Goal: Task Accomplishment & Management: Manage account settings

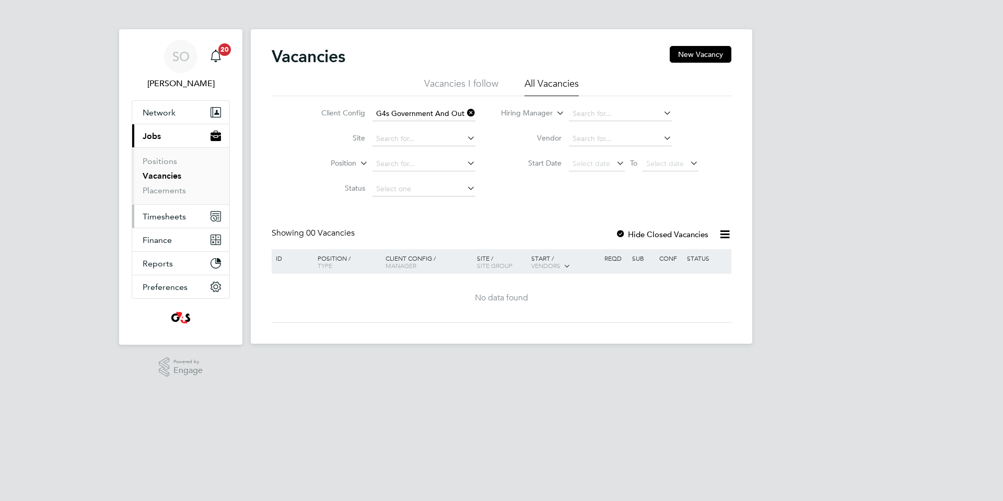
click at [171, 218] on span "Timesheets" at bounding box center [164, 217] width 43 height 10
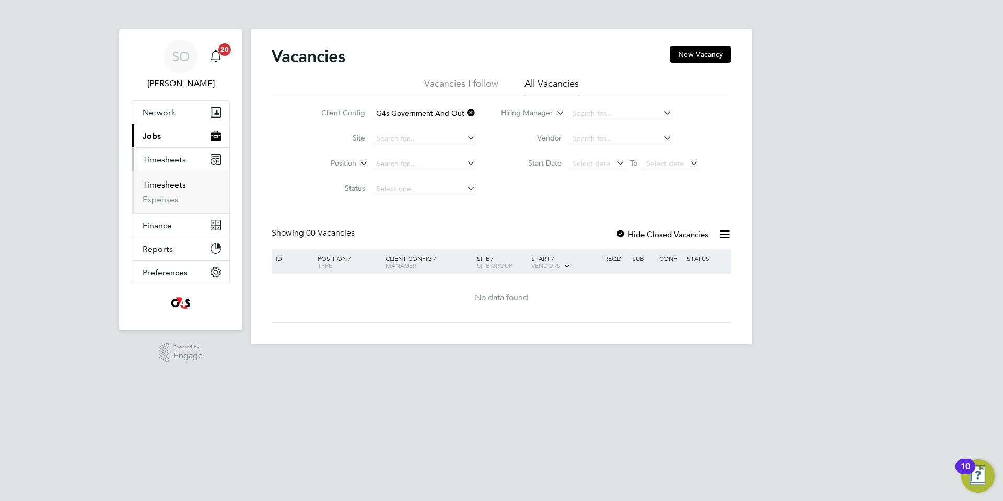
click at [171, 186] on link "Timesheets" at bounding box center [164, 185] width 43 height 10
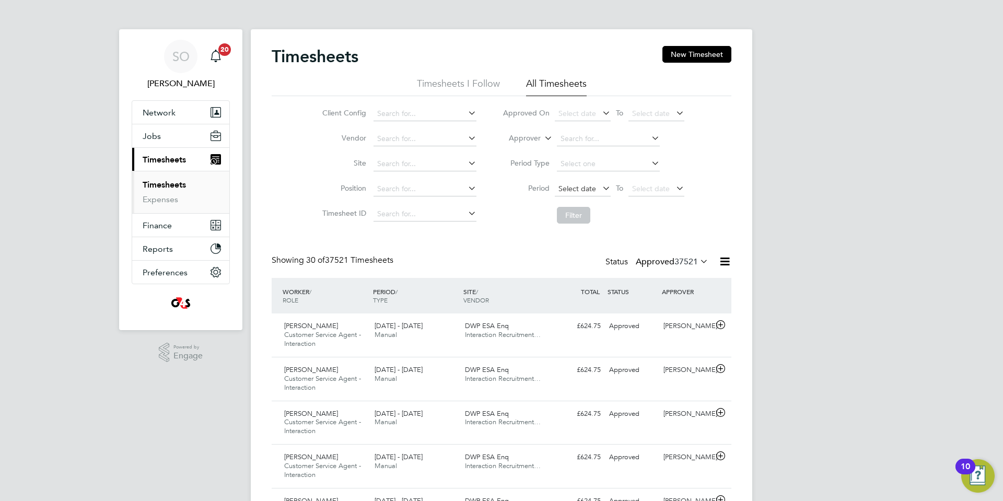
click at [573, 189] on span "Select date" at bounding box center [578, 188] width 38 height 9
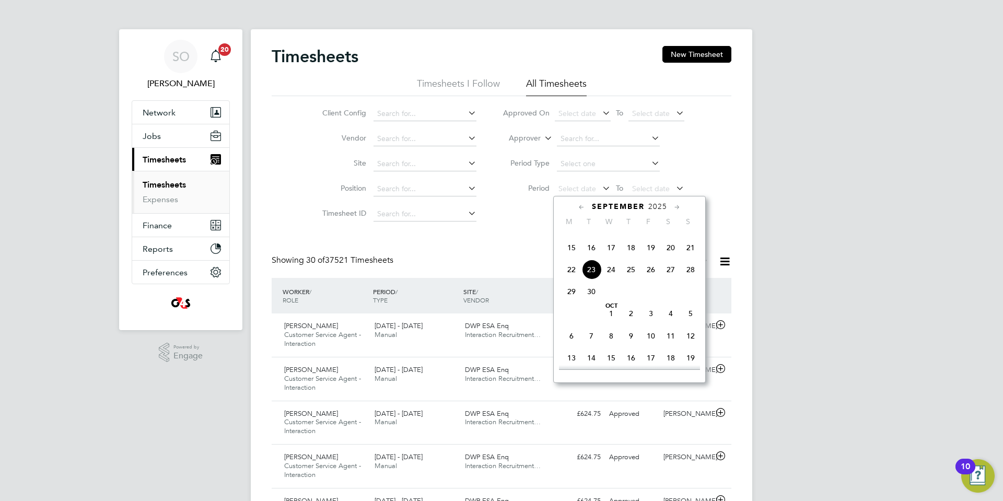
click at [570, 258] on span "15" at bounding box center [572, 248] width 20 height 20
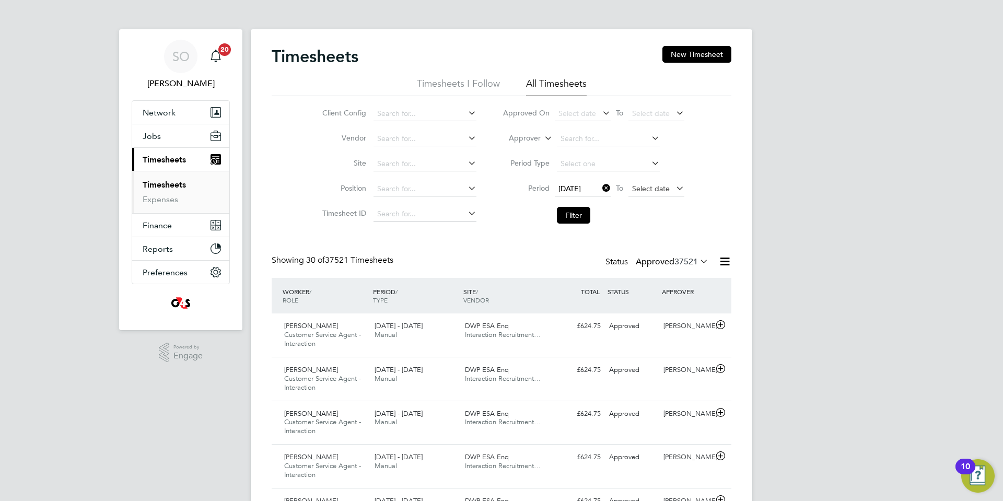
click at [647, 188] on span "Select date" at bounding box center [651, 188] width 38 height 9
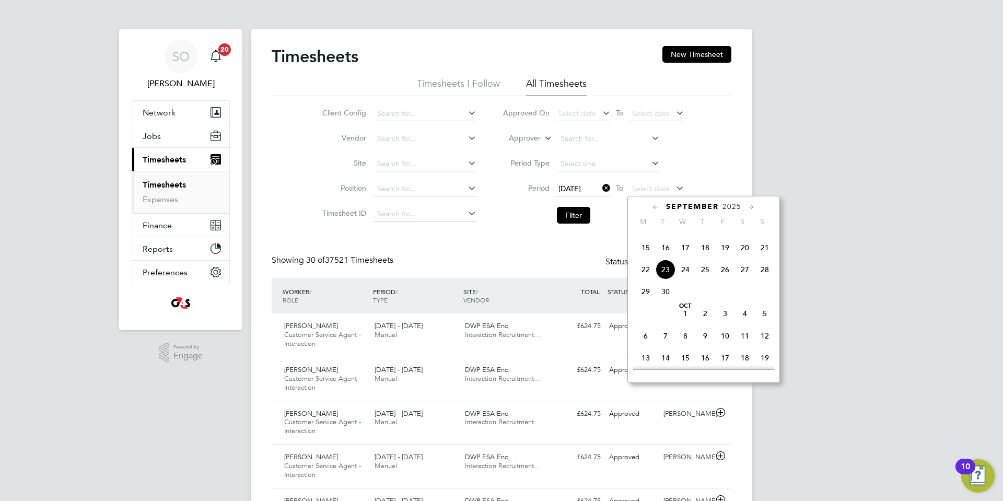
click at [763, 258] on span "21" at bounding box center [765, 248] width 20 height 20
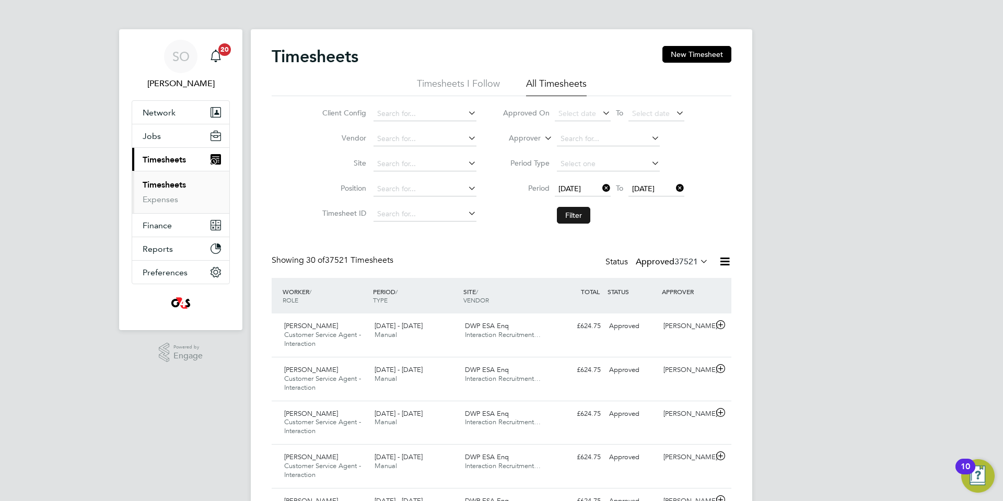
click at [580, 218] on button "Filter" at bounding box center [573, 215] width 33 height 17
click at [698, 56] on button "New Timesheet" at bounding box center [697, 54] width 69 height 17
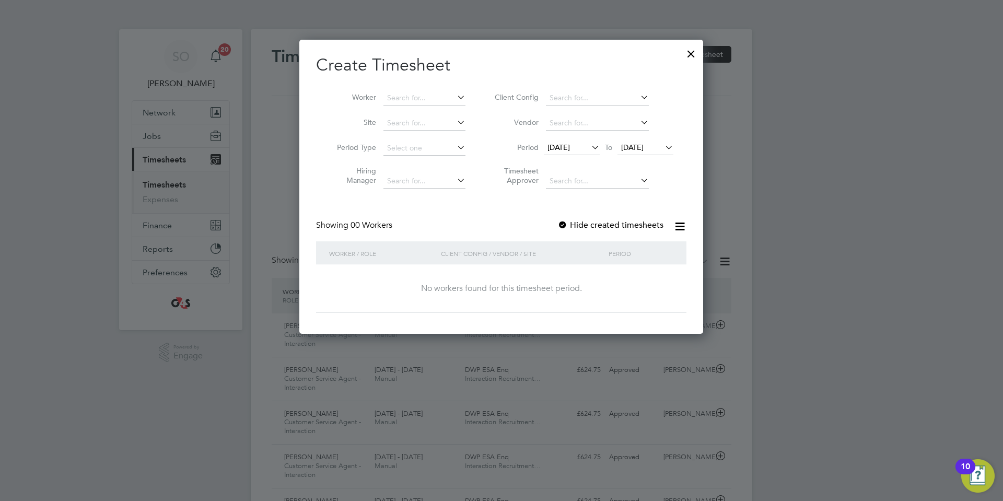
click at [570, 148] on span "[DATE]" at bounding box center [559, 147] width 22 height 9
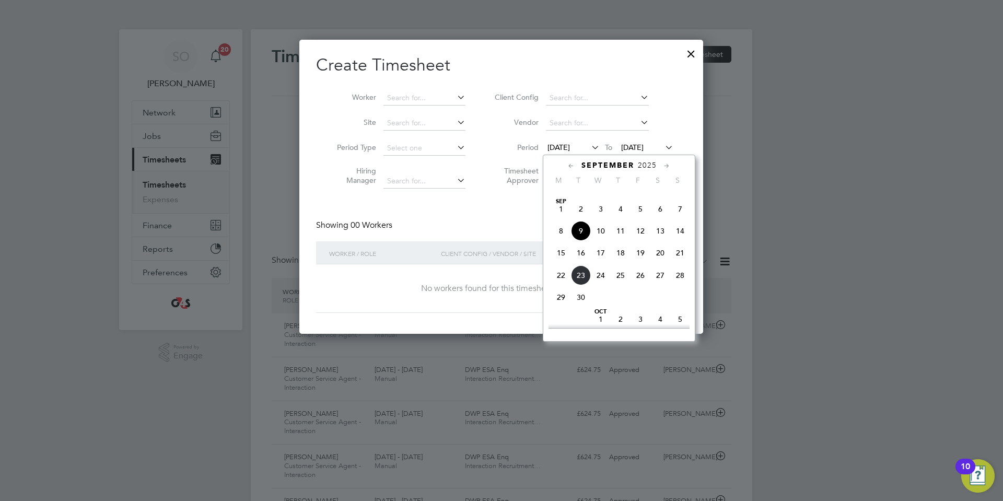
click at [562, 263] on span "15" at bounding box center [561, 253] width 20 height 20
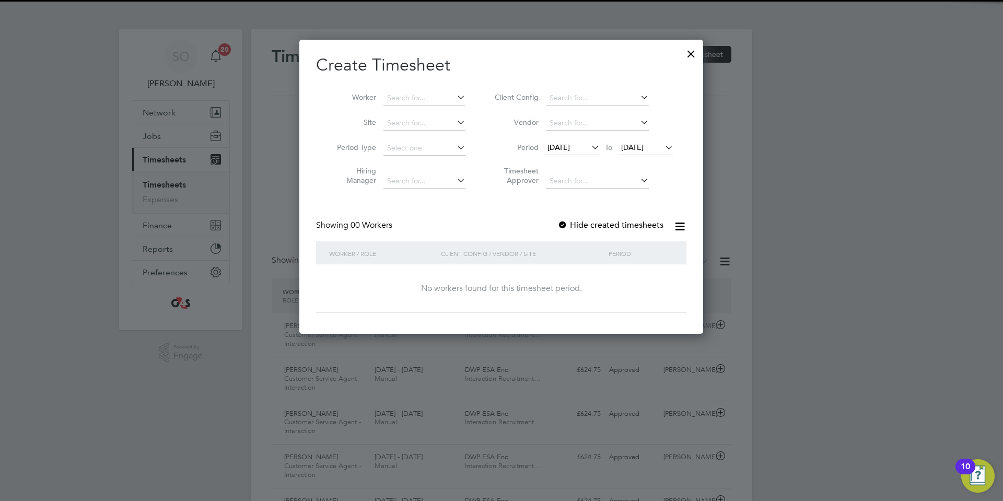
click at [630, 149] on span "[DATE]" at bounding box center [632, 147] width 22 height 9
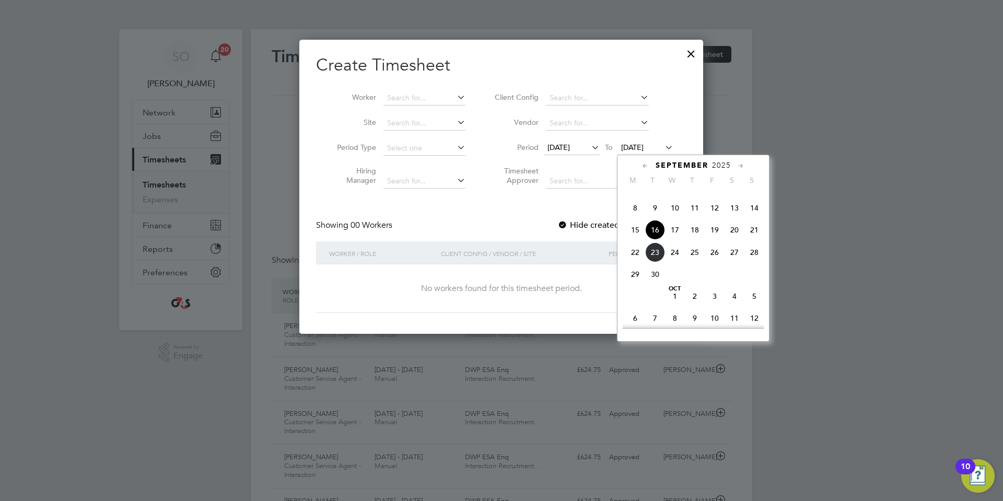
click at [755, 240] on span "21" at bounding box center [755, 230] width 20 height 20
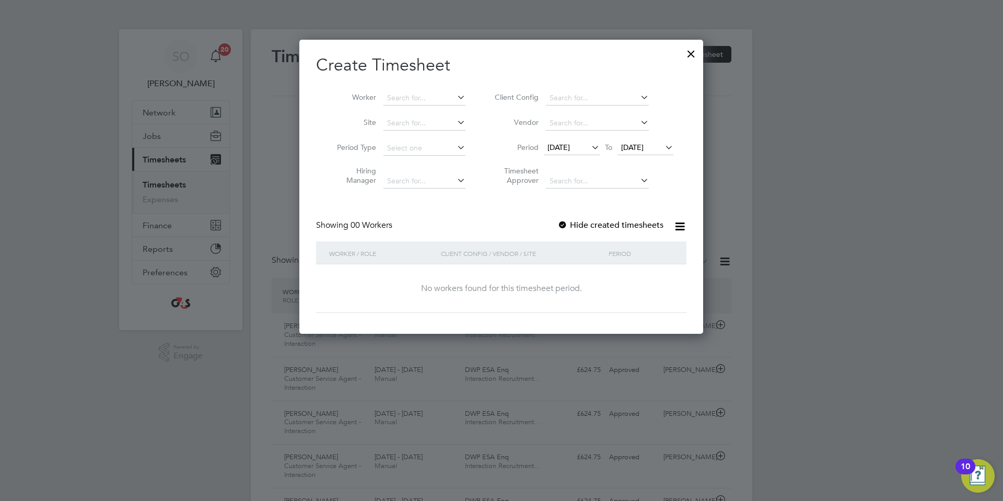
click at [566, 224] on div at bounding box center [563, 226] width 10 height 10
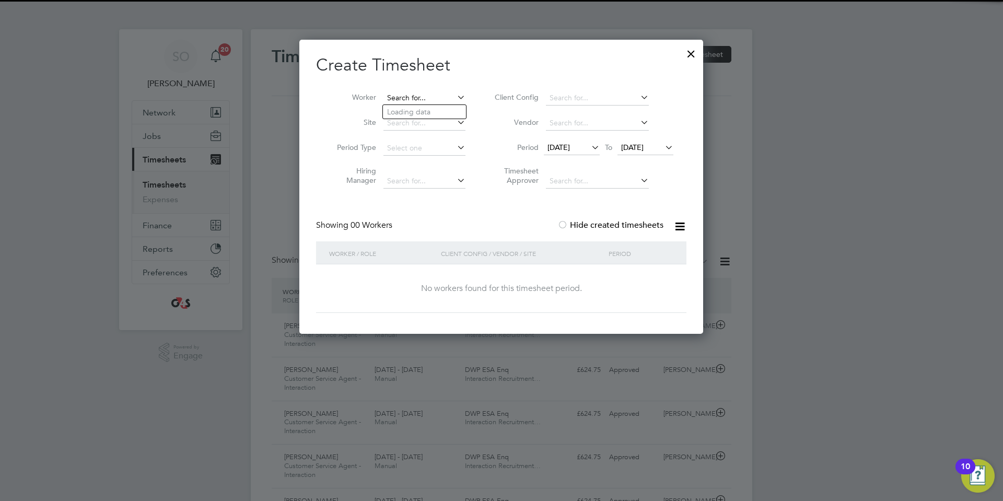
click at [419, 100] on input at bounding box center [425, 98] width 82 height 15
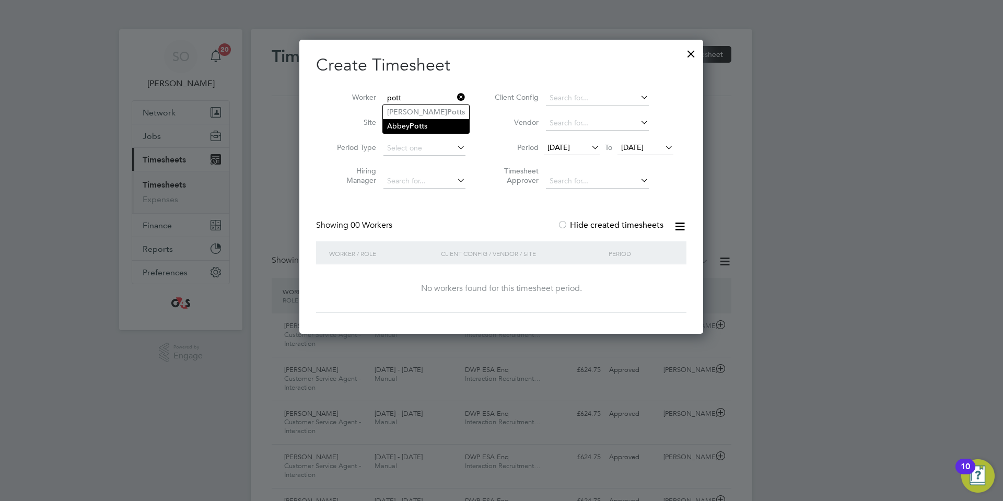
click at [451, 124] on li "[PERSON_NAME] s" at bounding box center [426, 126] width 86 height 14
type input "[PERSON_NAME]"
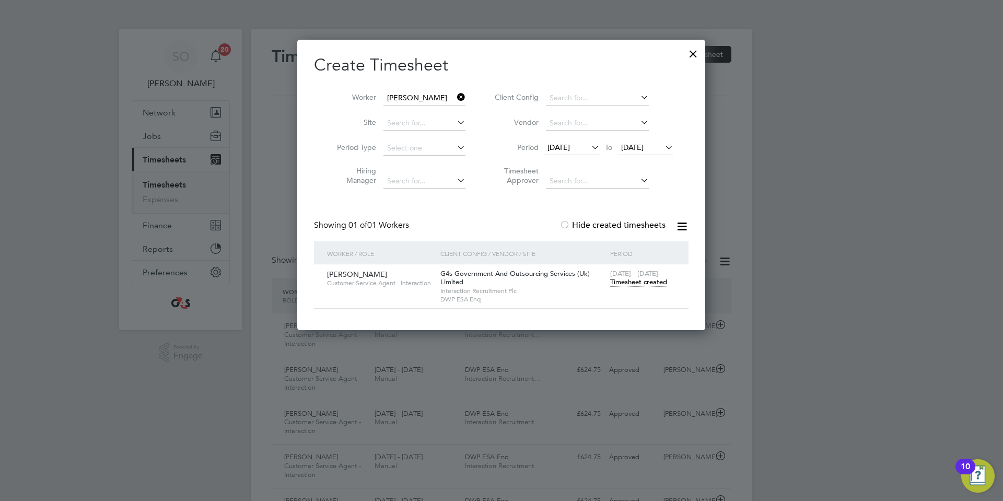
click at [630, 280] on span "Timesheet created" at bounding box center [638, 282] width 57 height 9
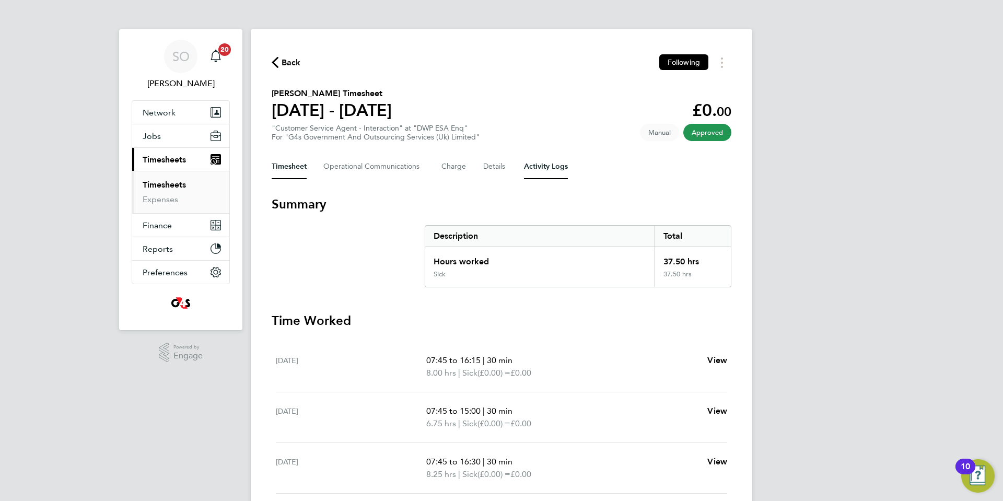
click at [554, 169] on Logs-tab "Activity Logs" at bounding box center [546, 166] width 44 height 25
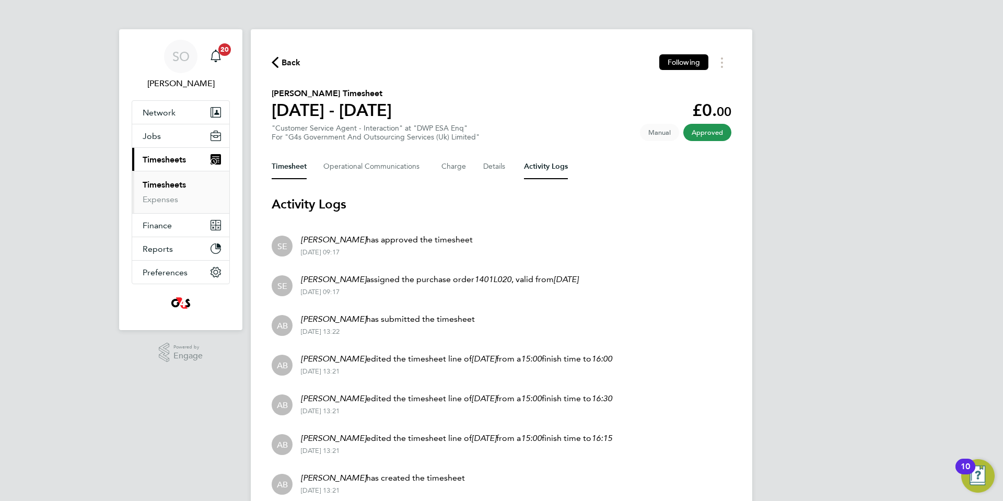
click at [299, 168] on button "Timesheet" at bounding box center [289, 166] width 35 height 25
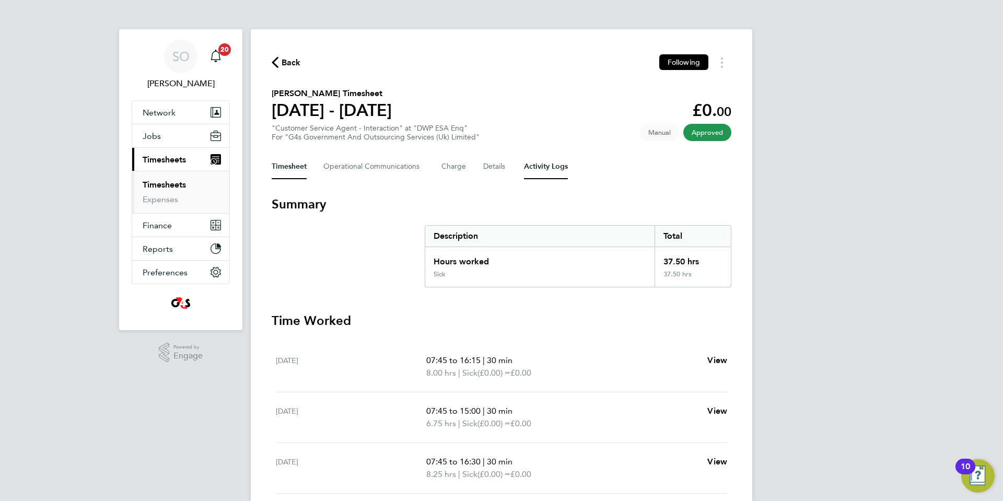
click at [555, 170] on Logs-tab "Activity Logs" at bounding box center [546, 166] width 44 height 25
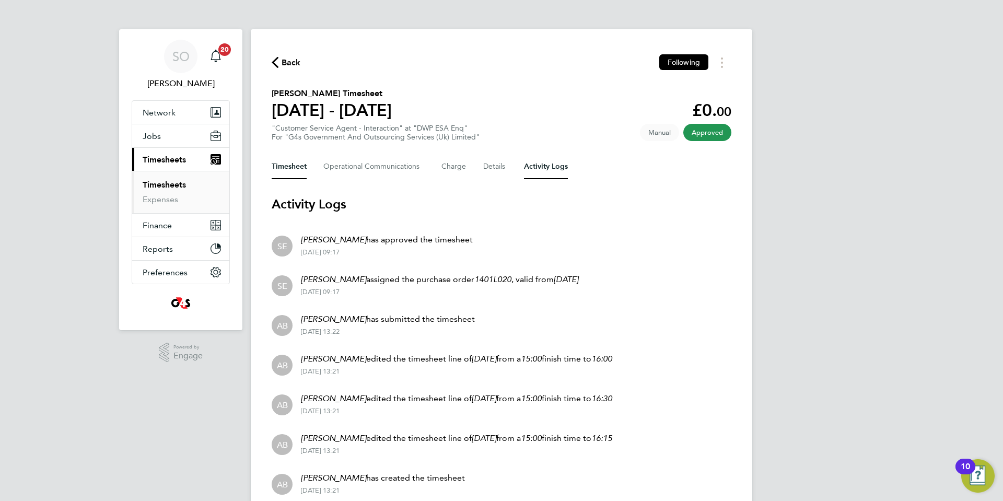
click at [295, 169] on button "Timesheet" at bounding box center [289, 166] width 35 height 25
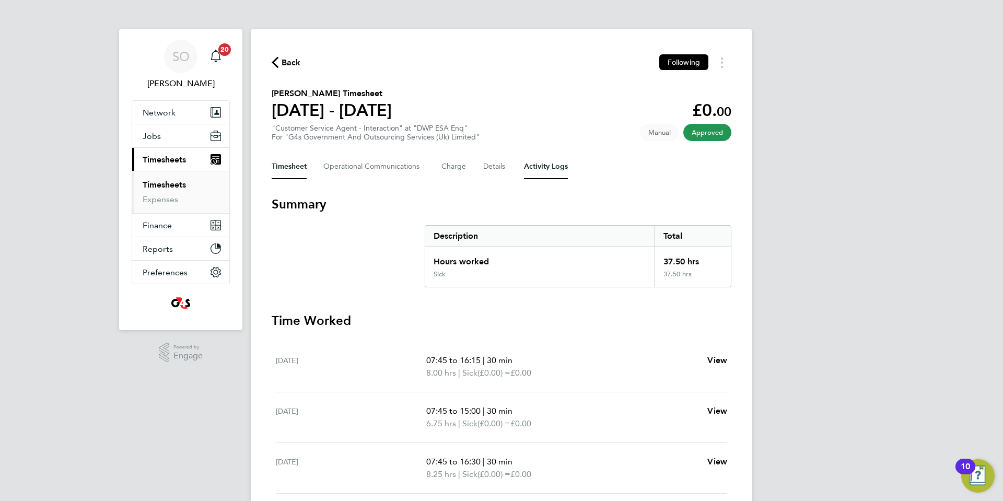
click at [557, 161] on Logs-tab "Activity Logs" at bounding box center [546, 166] width 44 height 25
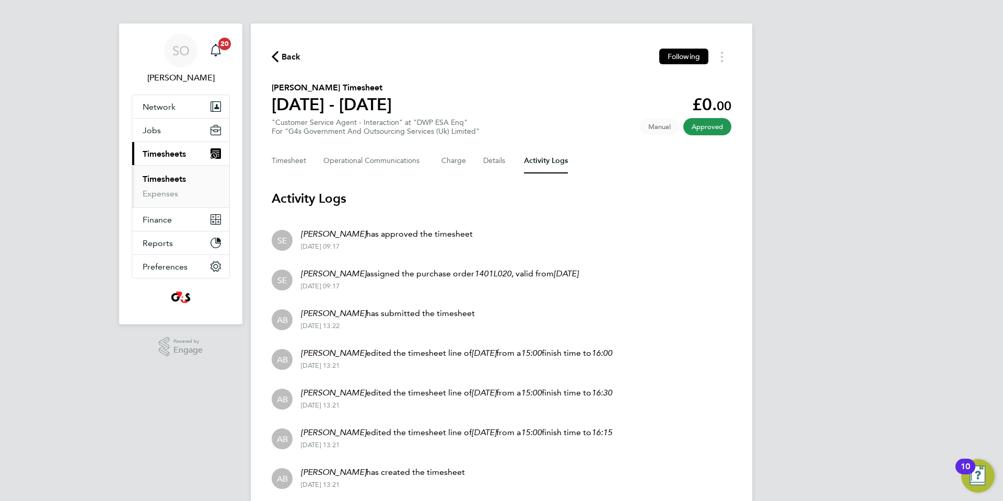
scroll to position [10, 0]
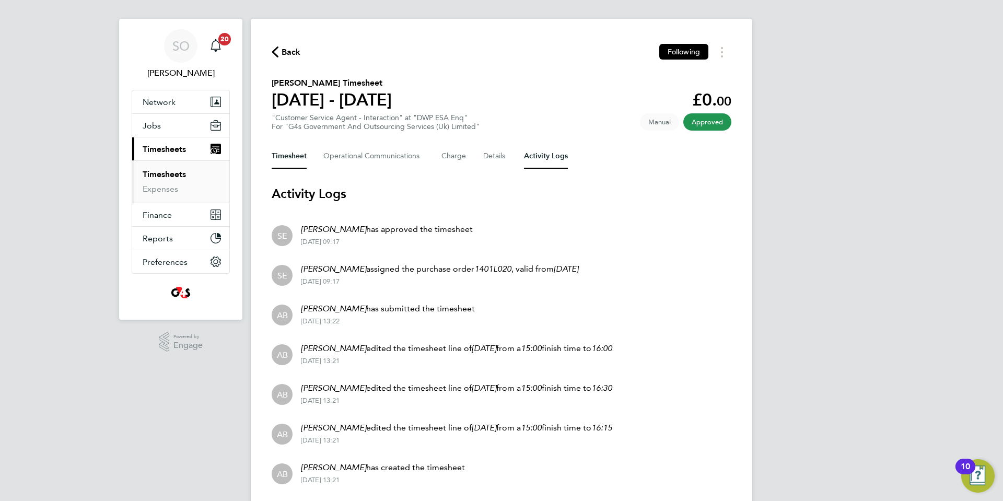
click at [296, 154] on button "Timesheet" at bounding box center [289, 156] width 35 height 25
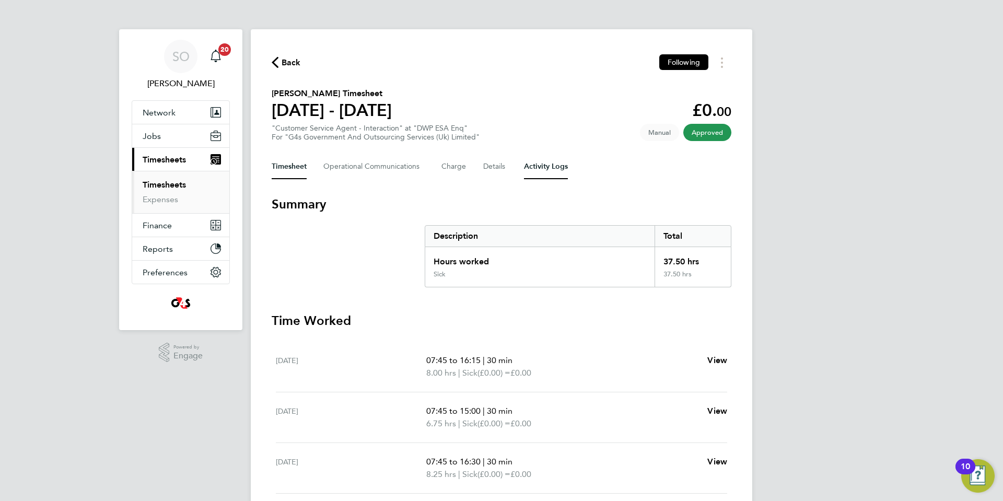
click at [555, 169] on Logs-tab "Activity Logs" at bounding box center [546, 166] width 44 height 25
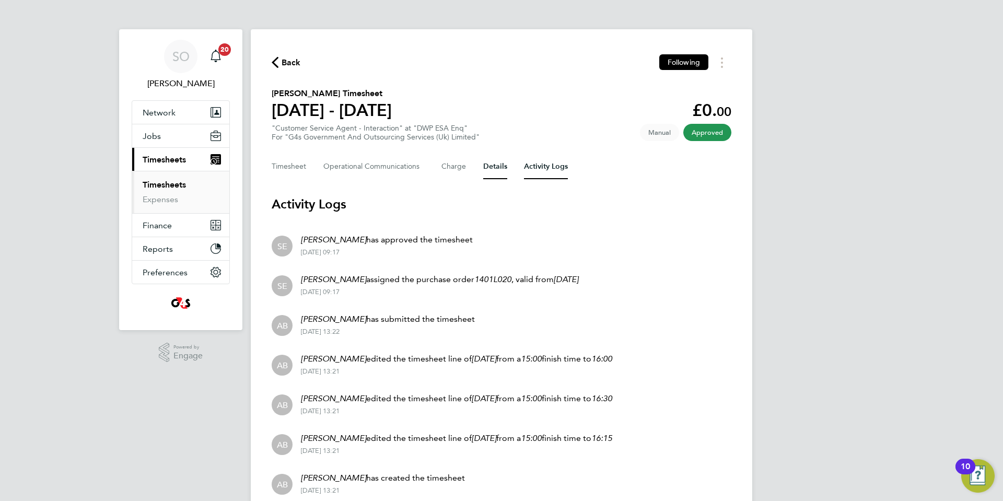
click at [497, 169] on button "Details" at bounding box center [495, 166] width 24 height 25
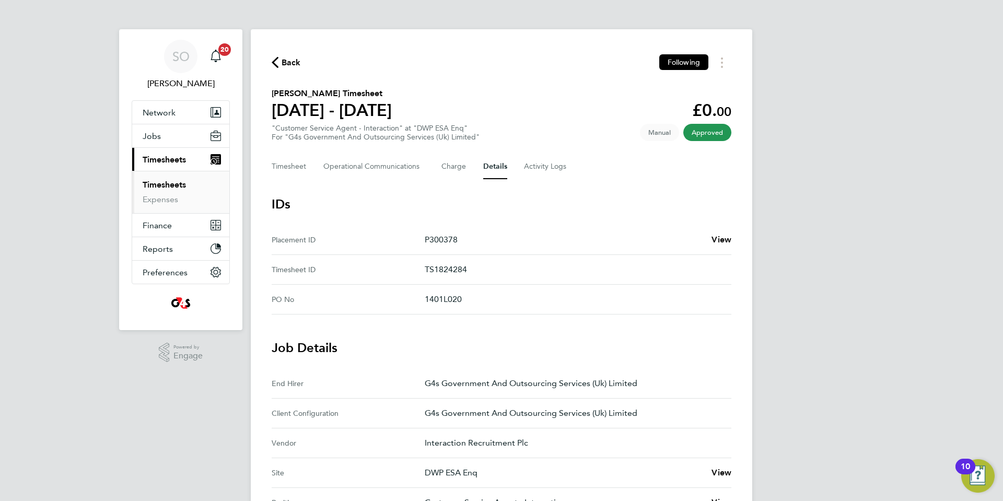
click at [277, 60] on icon "button" at bounding box center [275, 62] width 7 height 11
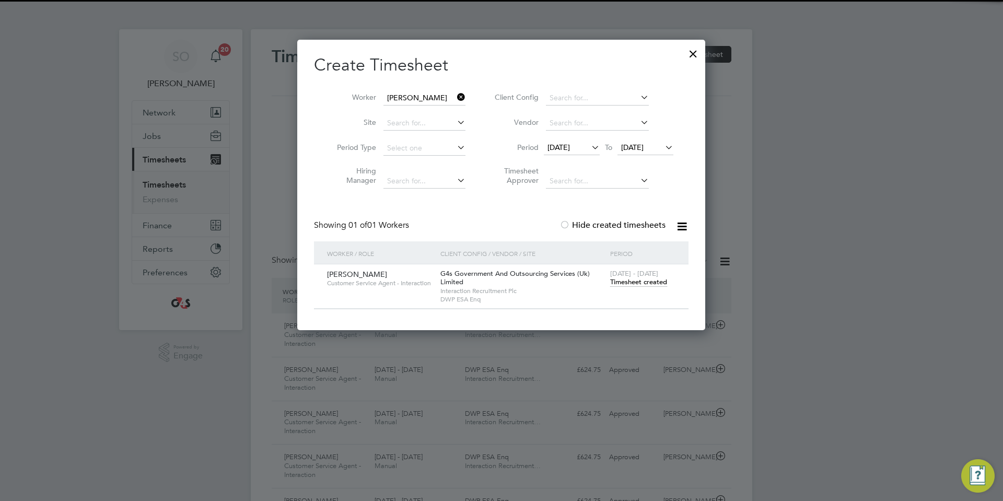
scroll to position [27, 91]
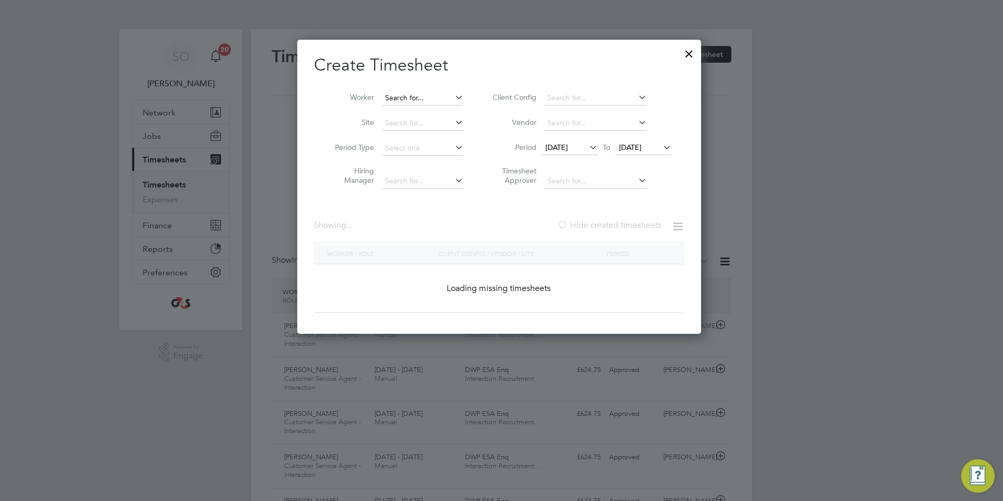
click at [418, 97] on input at bounding box center [423, 98] width 82 height 15
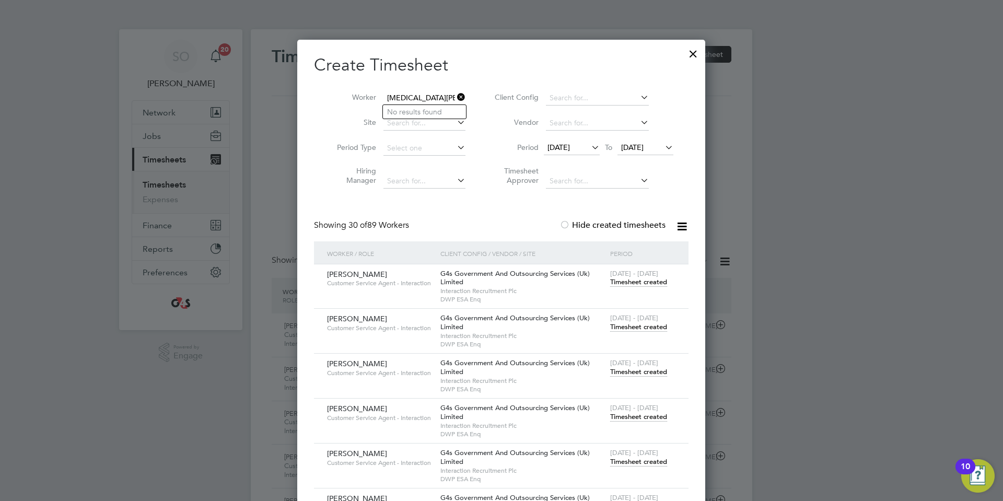
click at [406, 98] on input "[MEDICAL_DATA][PERSON_NAME]" at bounding box center [425, 98] width 82 height 15
click at [424, 110] on li "[PERSON_NAME]" at bounding box center [449, 112] width 132 height 14
type input "[PERSON_NAME]"
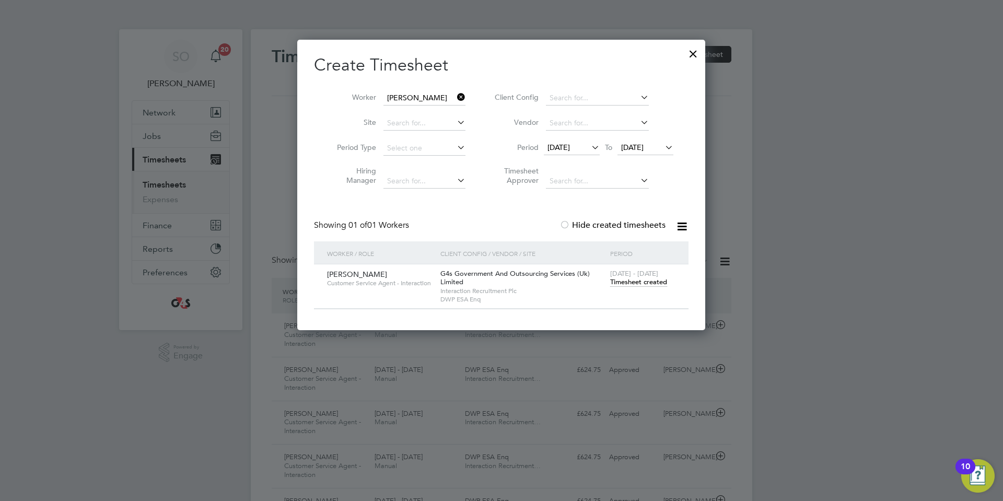
click at [648, 282] on span "Timesheet created" at bounding box center [638, 282] width 57 height 9
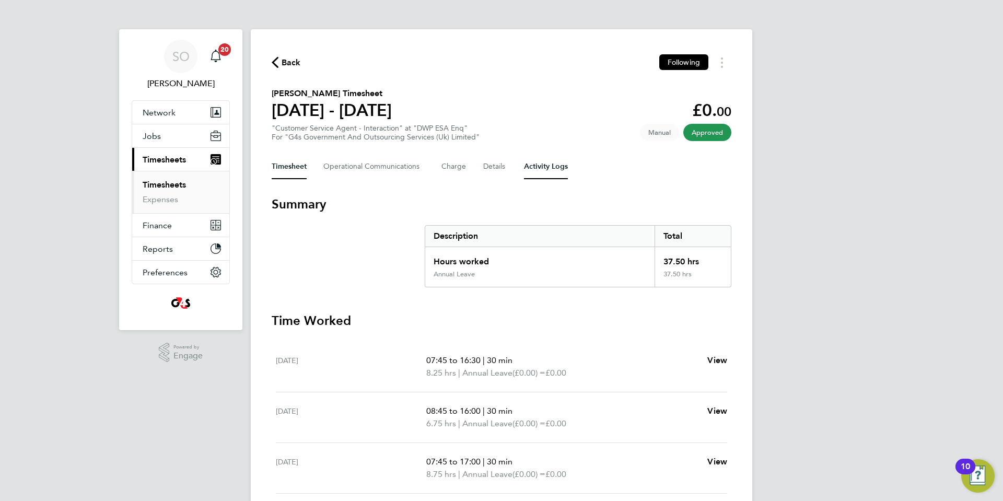
click at [549, 166] on Logs-tab "Activity Logs" at bounding box center [546, 166] width 44 height 25
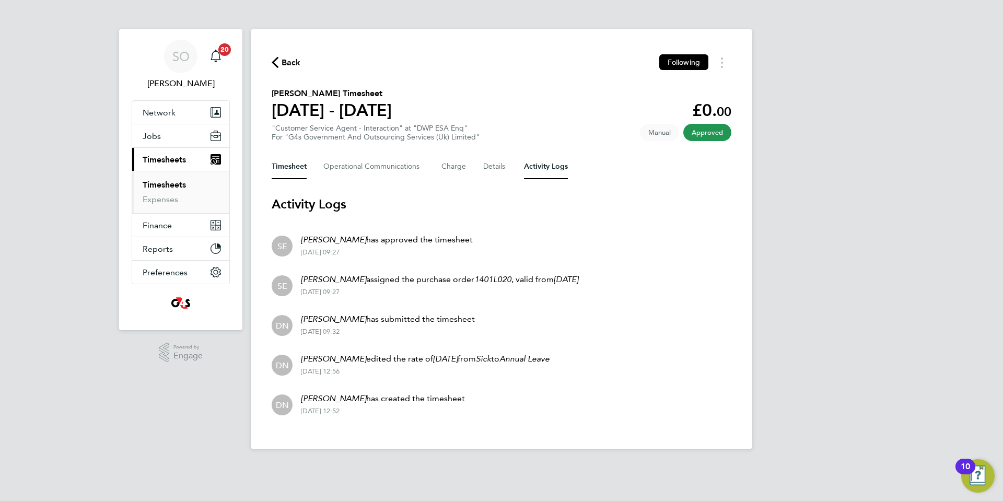
click at [285, 161] on button "Timesheet" at bounding box center [289, 166] width 35 height 25
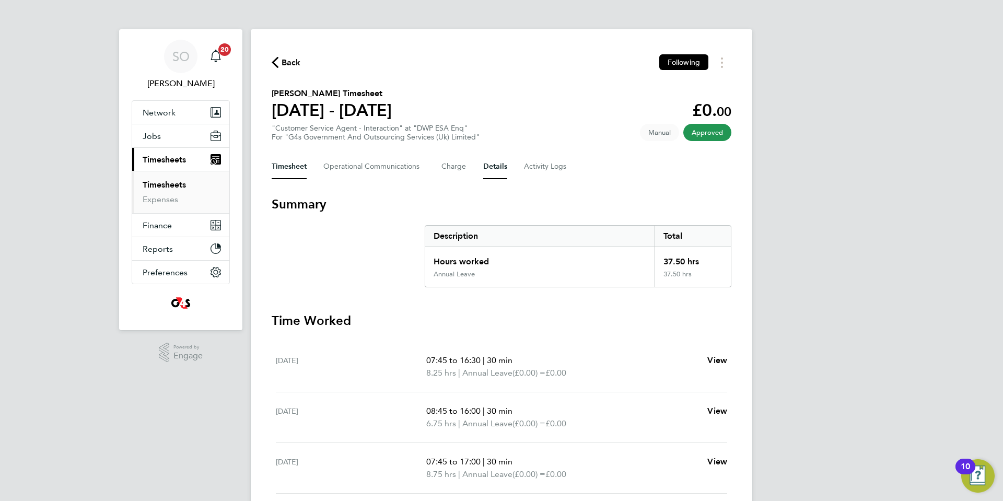
click at [486, 171] on button "Details" at bounding box center [495, 166] width 24 height 25
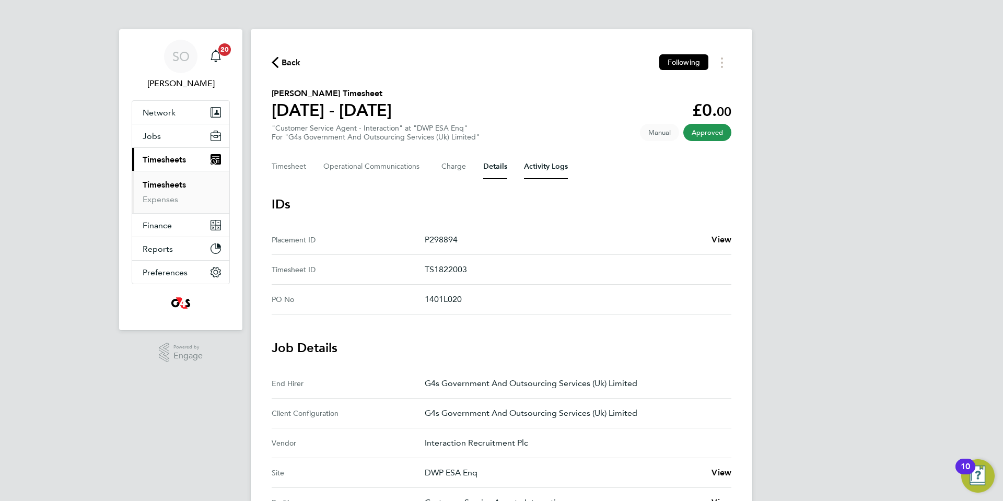
click at [544, 163] on Logs-tab "Activity Logs" at bounding box center [546, 166] width 44 height 25
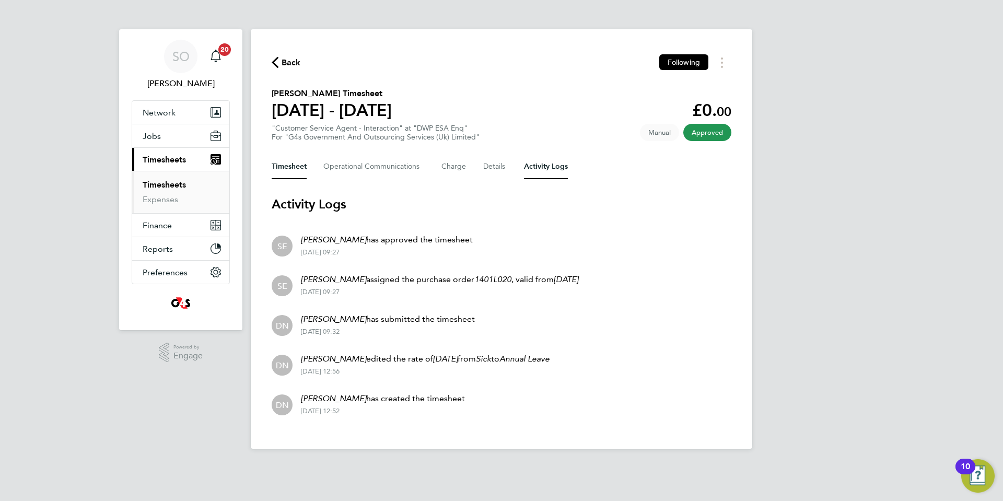
click at [288, 163] on button "Timesheet" at bounding box center [289, 166] width 35 height 25
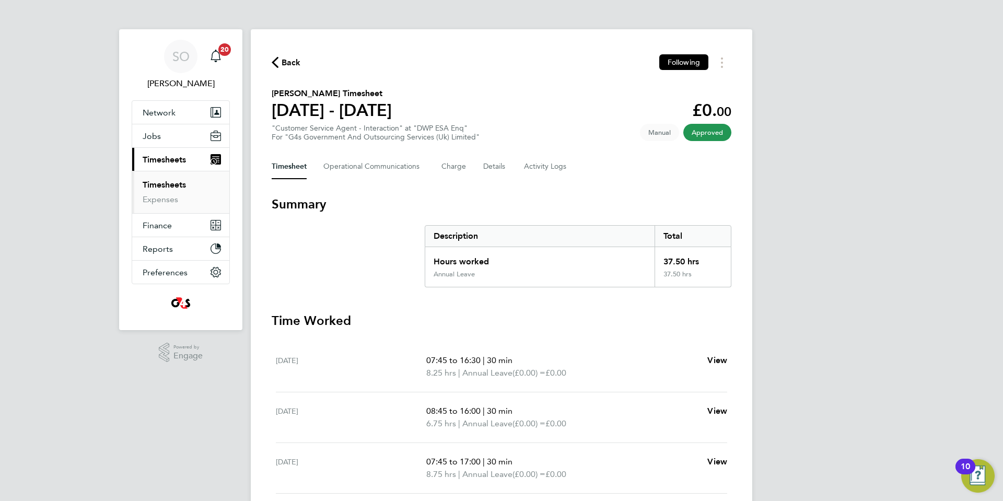
click at [277, 59] on icon "button" at bounding box center [275, 62] width 7 height 11
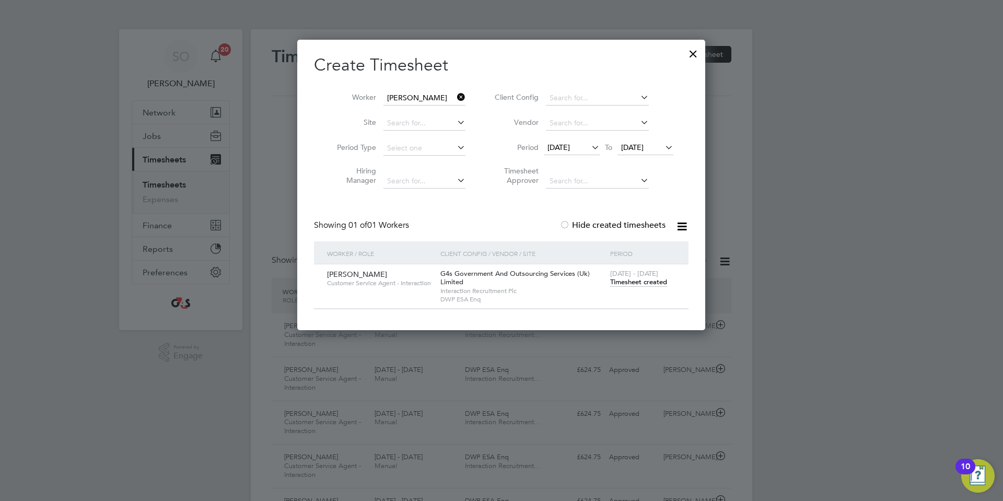
scroll to position [35, 91]
click at [408, 99] on input at bounding box center [425, 98] width 82 height 15
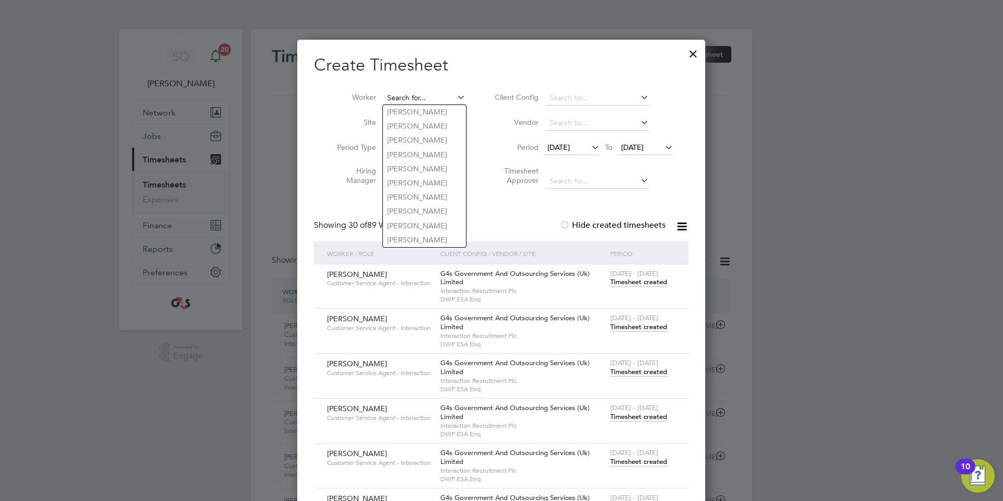
paste input "[PERSON_NAME]"
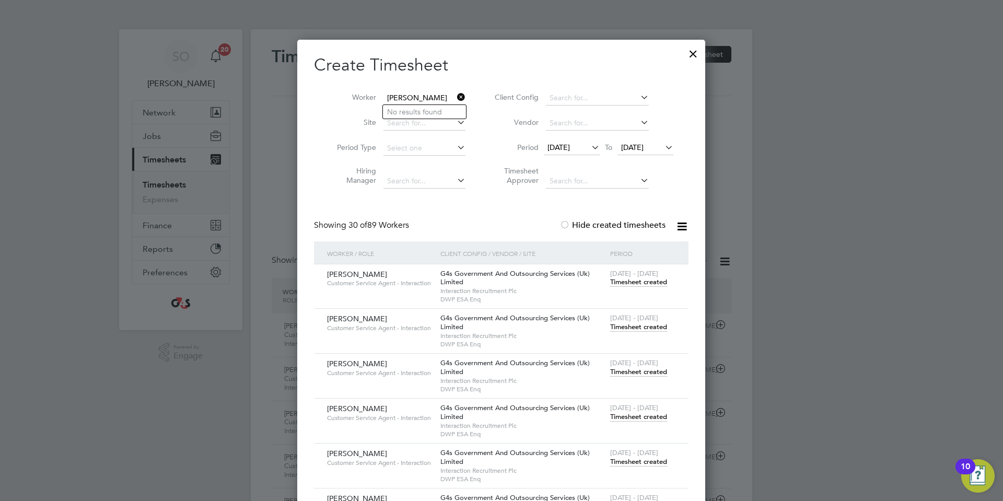
type input "[PERSON_NAME]"
click at [455, 98] on icon at bounding box center [455, 97] width 0 height 15
click at [693, 54] on div at bounding box center [693, 51] width 19 height 19
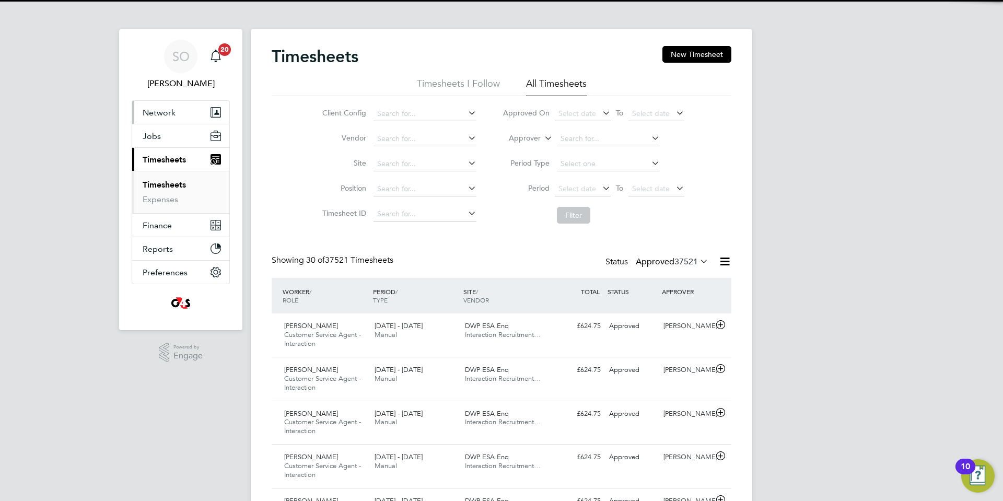
click at [167, 111] on span "Network" at bounding box center [159, 113] width 33 height 10
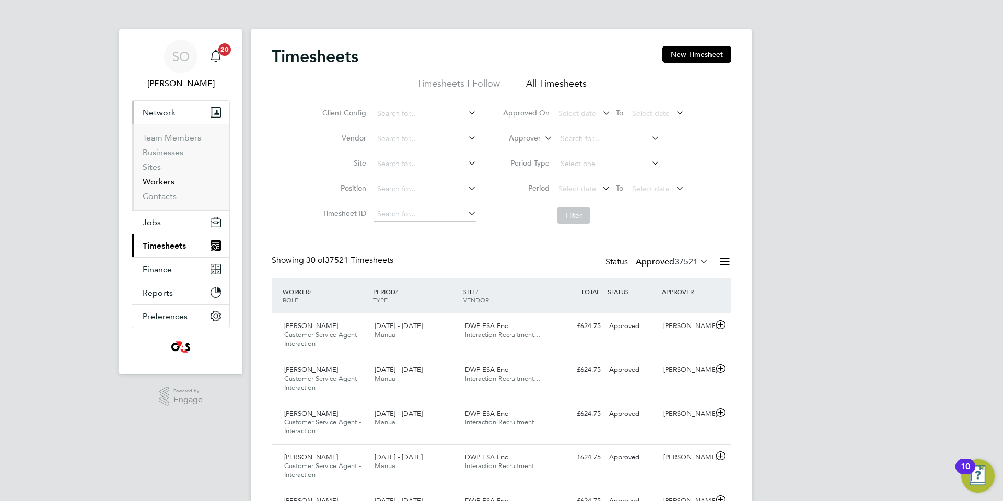
click at [161, 182] on link "Workers" at bounding box center [159, 182] width 32 height 10
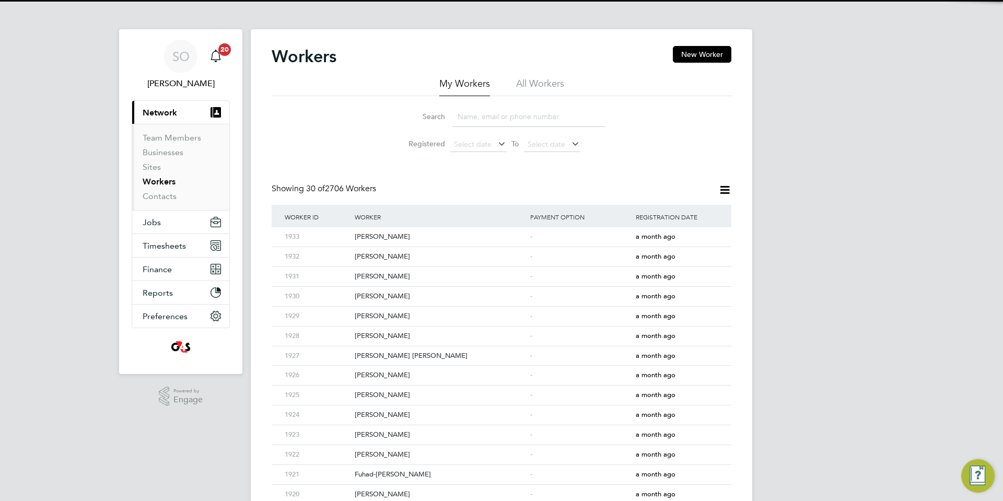
click at [537, 87] on li "All Workers" at bounding box center [540, 86] width 48 height 19
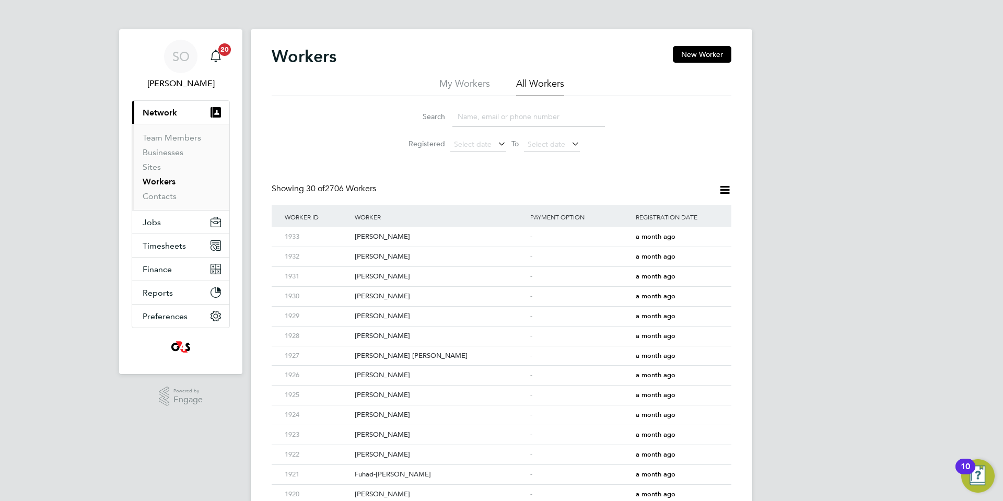
click at [497, 116] on input at bounding box center [529, 117] width 153 height 20
paste input "[PERSON_NAME]"
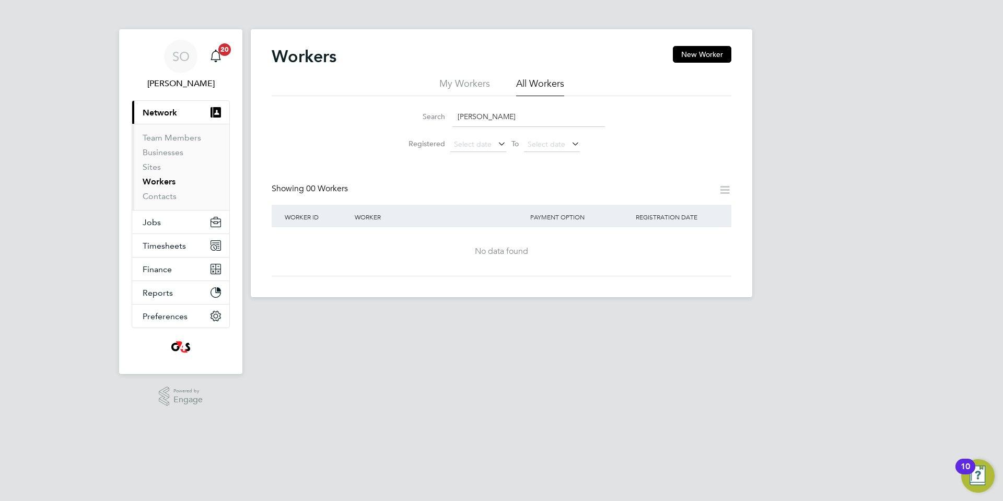
type input "[PERSON_NAME]"
